Goal: Register for event/course

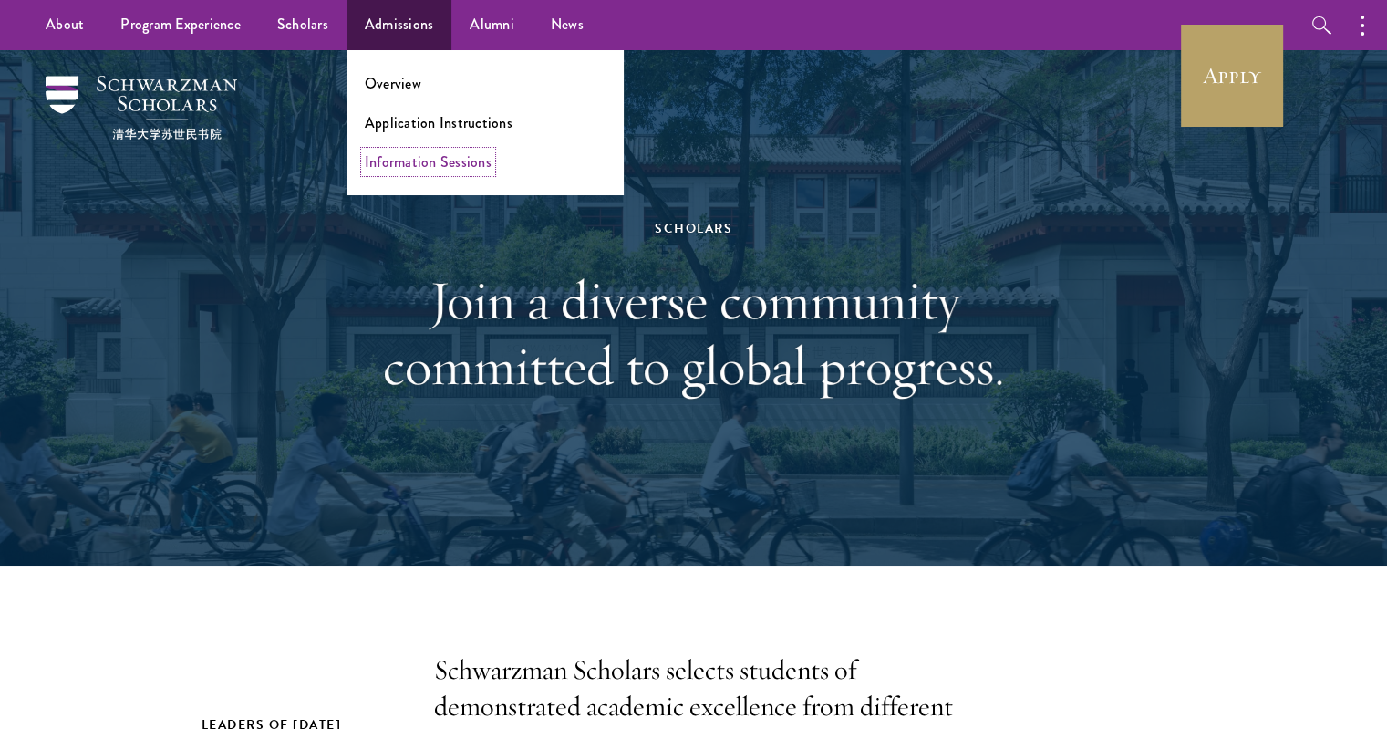
click at [433, 160] on link "Information Sessions" at bounding box center [428, 161] width 127 height 21
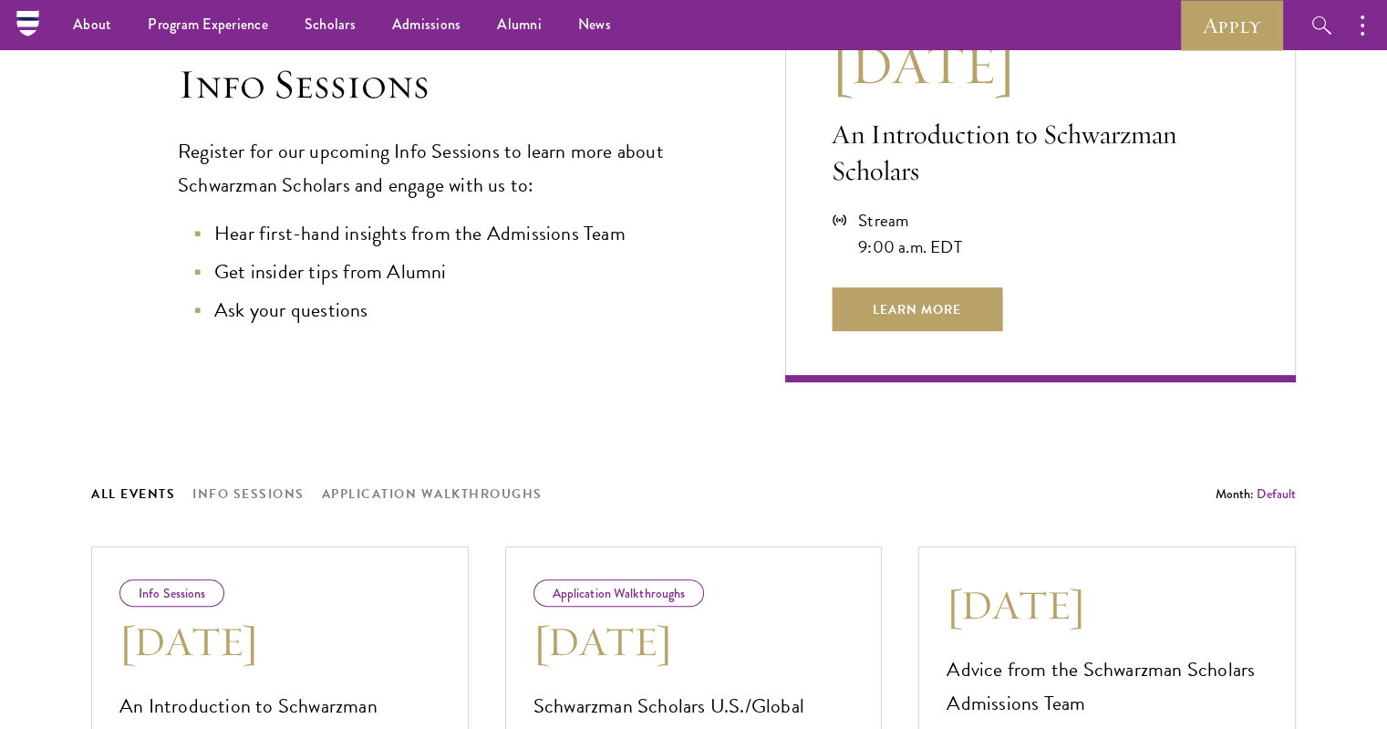
scroll to position [429, 0]
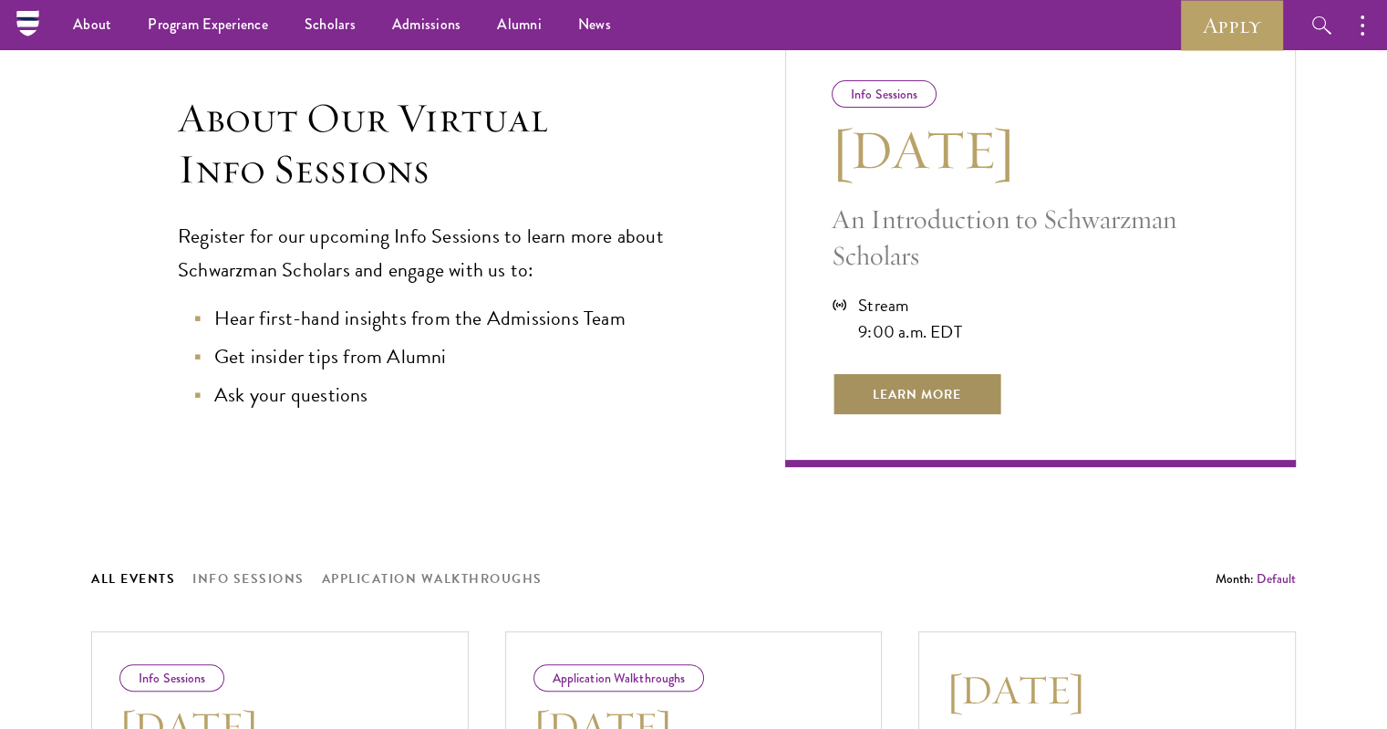
click at [912, 391] on span "Learn More" at bounding box center [917, 394] width 171 height 44
